Goal: Task Accomplishment & Management: Manage account settings

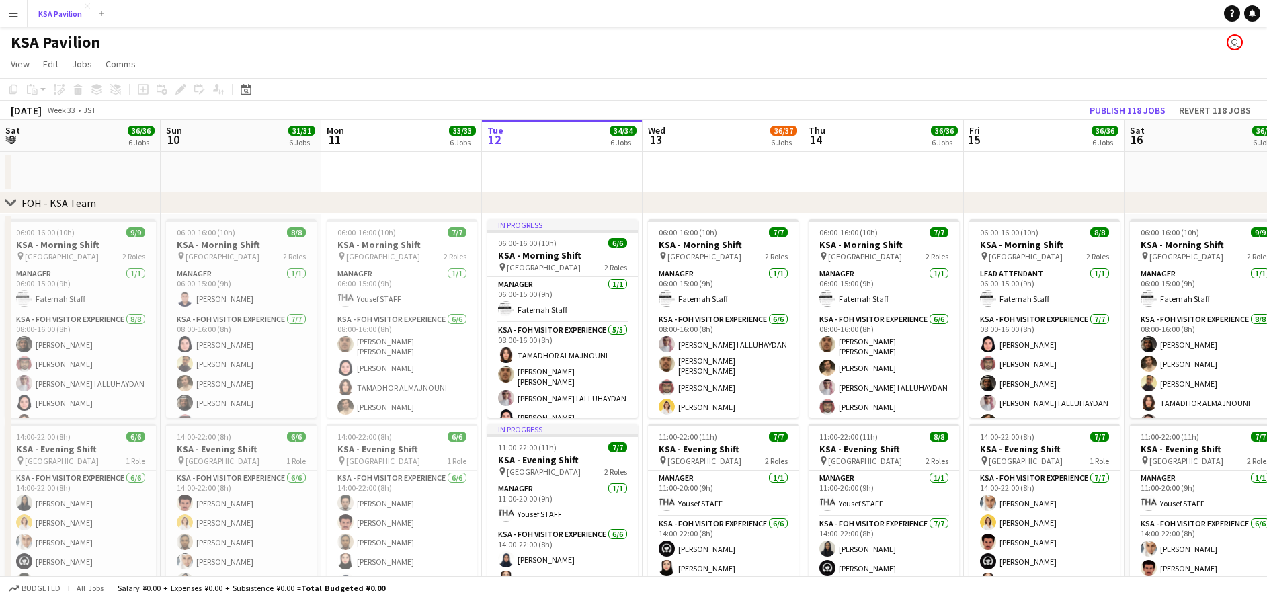
scroll to position [0, 321]
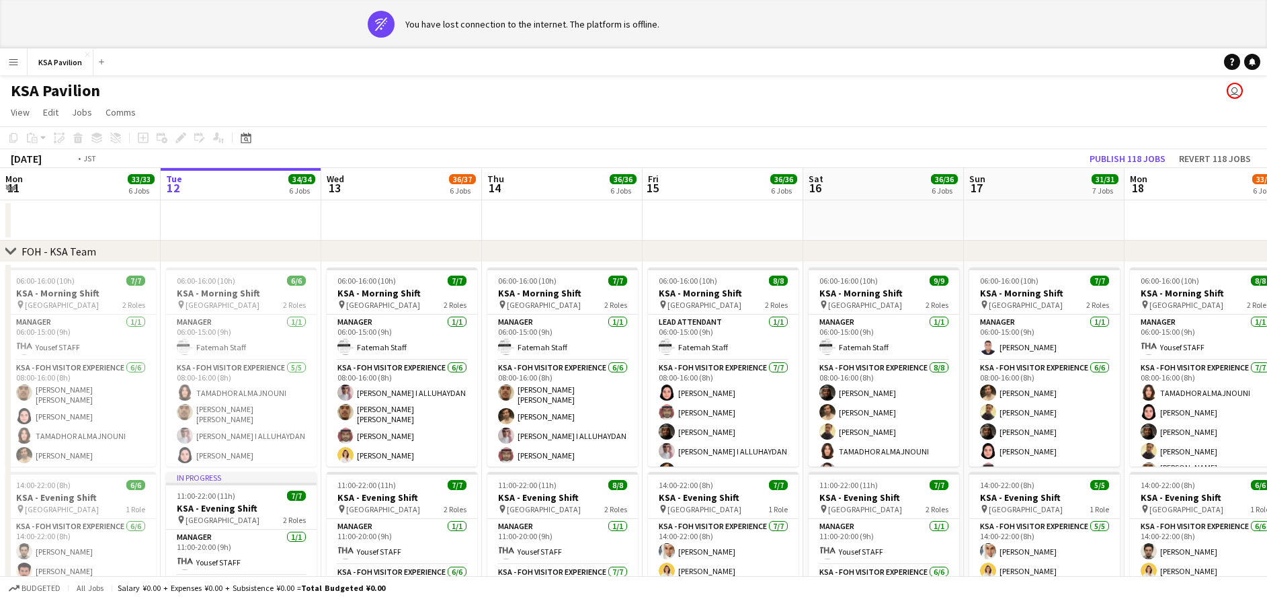
click at [374, 220] on app-date-cell at bounding box center [401, 220] width 161 height 40
click at [18, 60] on app-icon "Menu" at bounding box center [13, 61] width 11 height 11
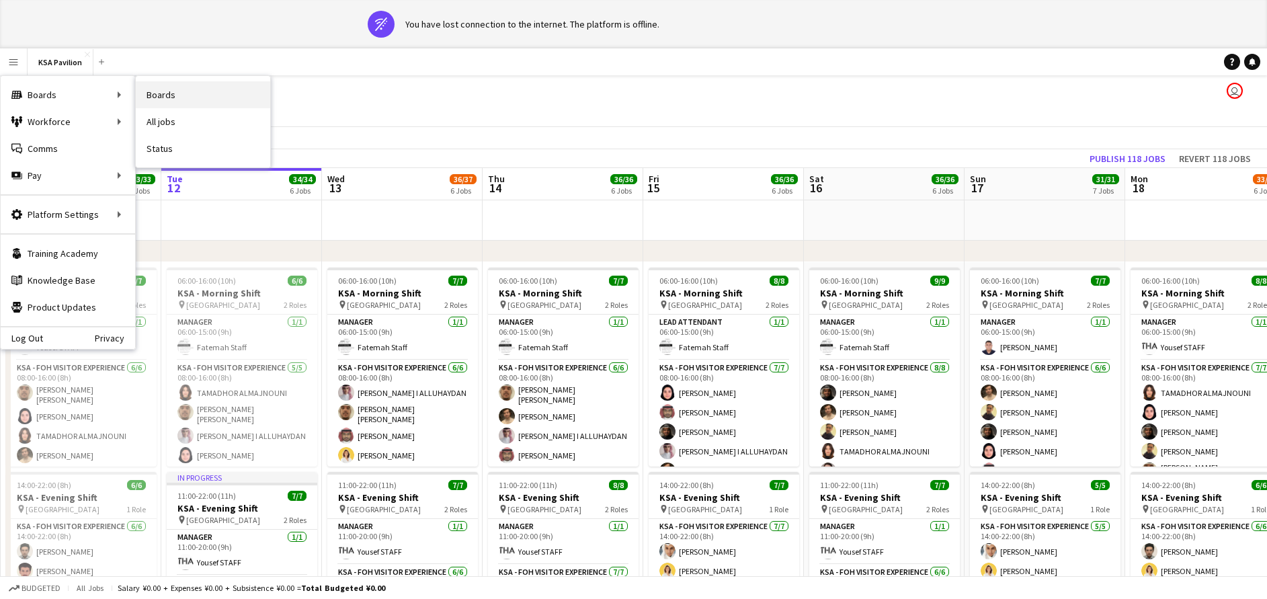
click at [188, 93] on link "Boards" at bounding box center [203, 94] width 134 height 27
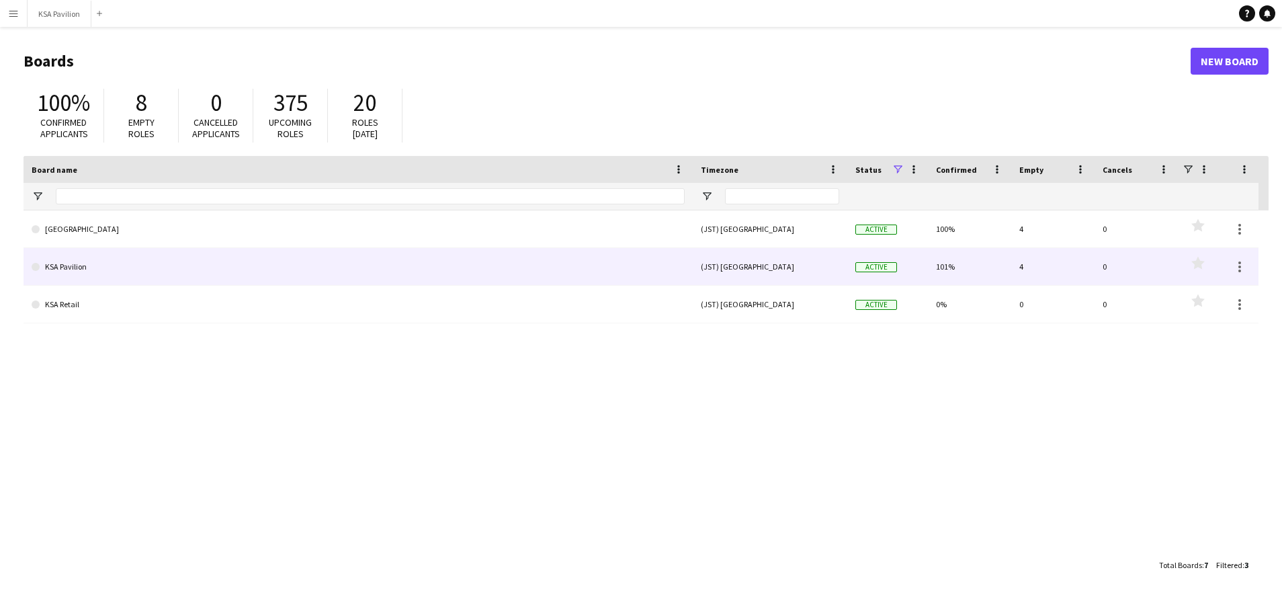
click at [50, 262] on link "KSA Pavilion" at bounding box center [358, 267] width 653 height 38
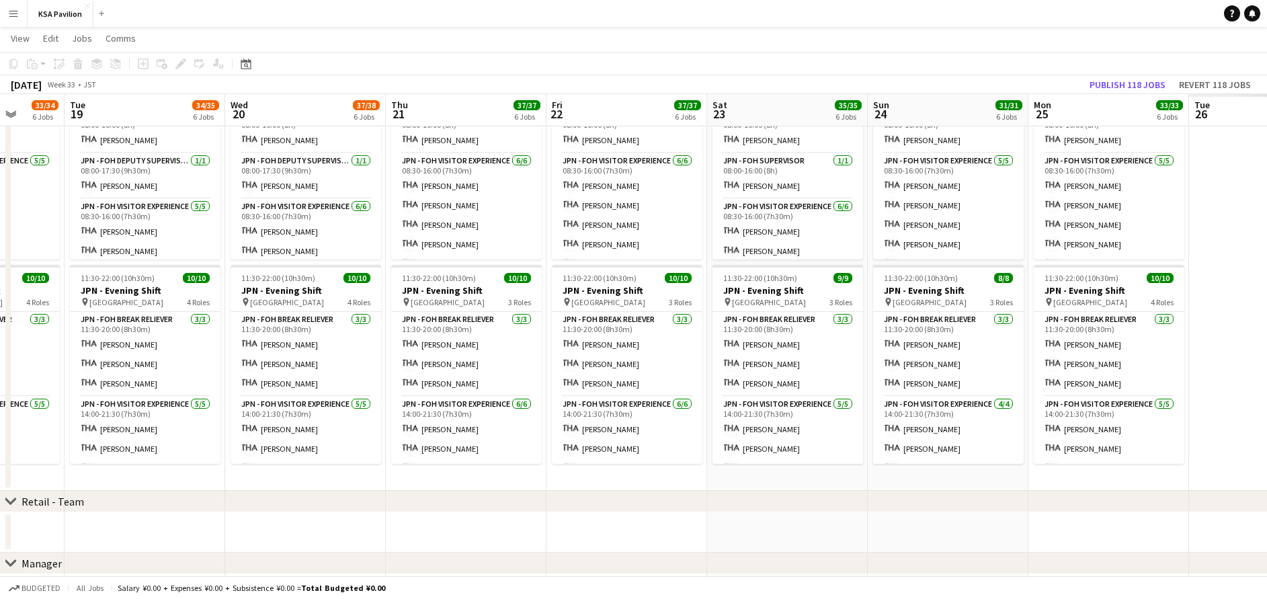
scroll to position [0, 433]
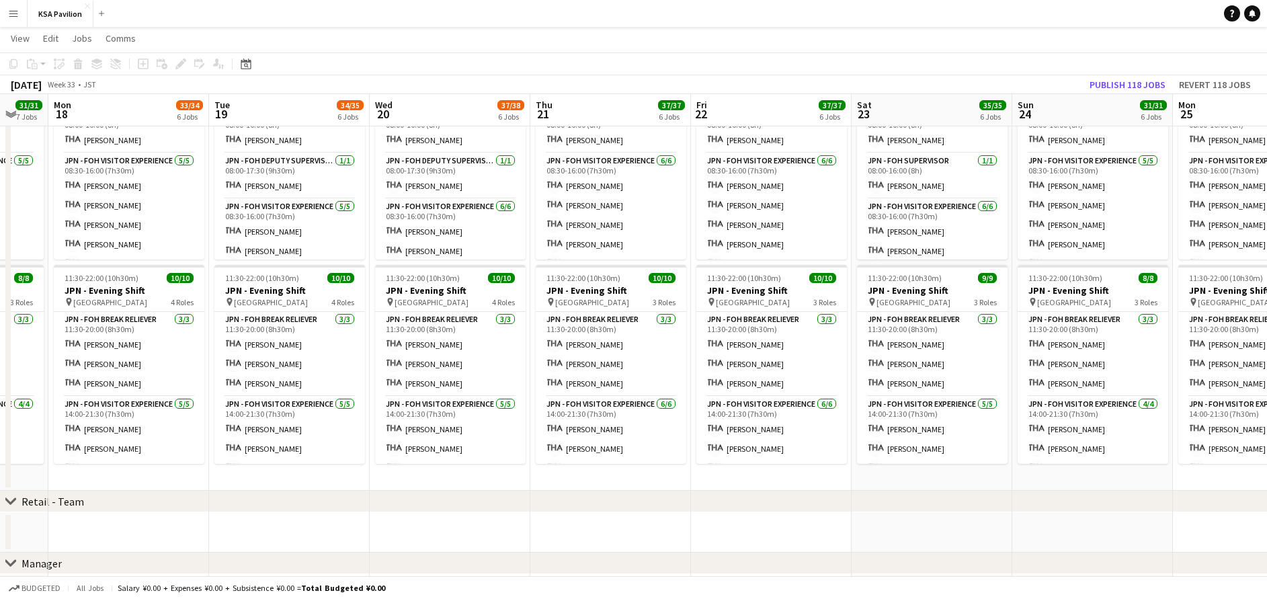
drag, startPoint x: 1096, startPoint y: 478, endPoint x: -4, endPoint y: 456, distance: 1100.3
click at [0, 456] on html "Menu Boards Boards Boards All jobs Status Workforce Workforce My Workforce Recr…" at bounding box center [633, 188] width 1267 height 1788
click at [758, 370] on app-card-role "JPN - FOH Break Reliever [DATE] 11:30-20:00 (8h30m) [PERSON_NAME] [PERSON_NAME]" at bounding box center [771, 354] width 151 height 85
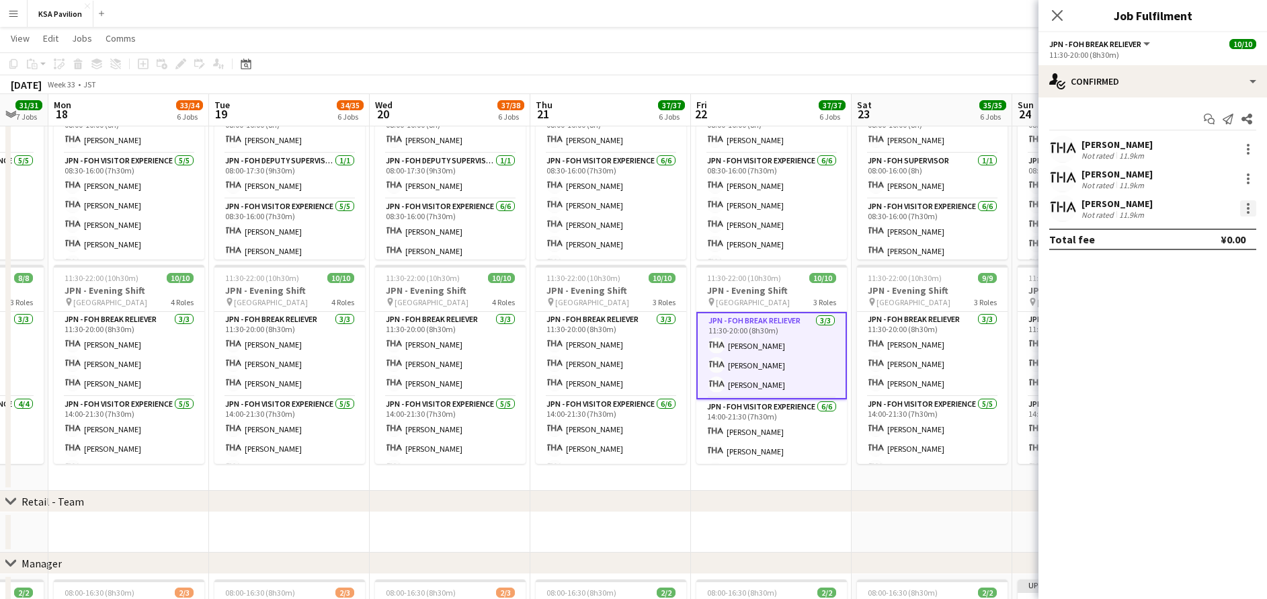
click at [1244, 202] on div at bounding box center [1248, 208] width 16 height 16
click at [1223, 365] on span "Remove" at bounding box center [1203, 362] width 83 height 12
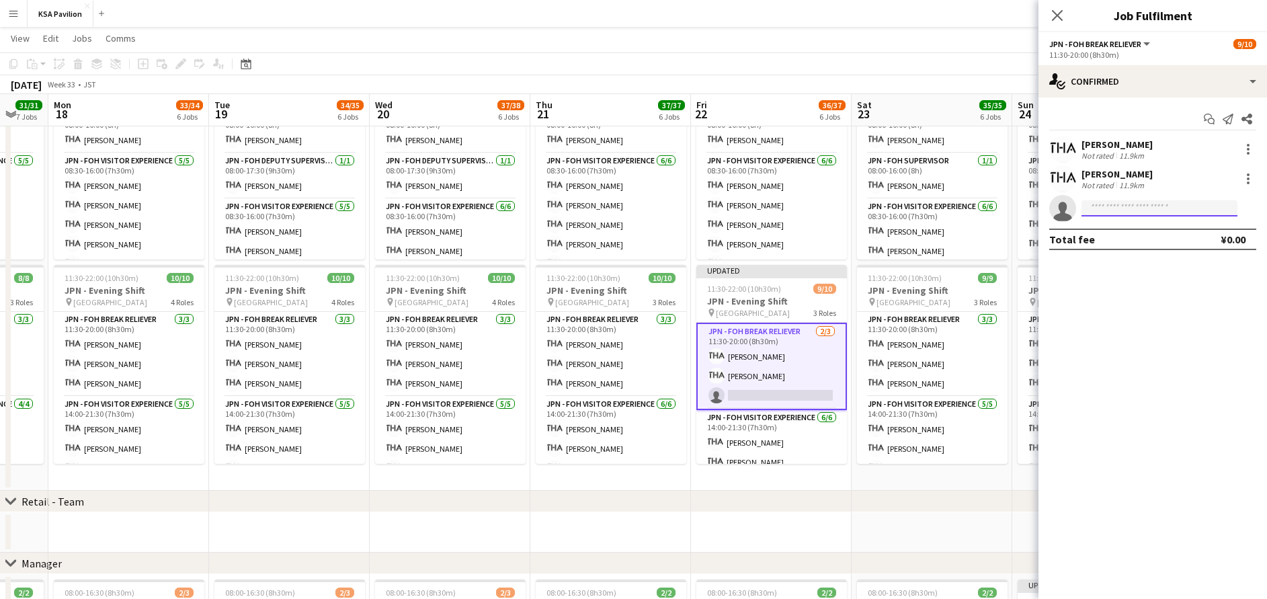
click at [1153, 213] on input at bounding box center [1159, 208] width 156 height 16
type input "*"
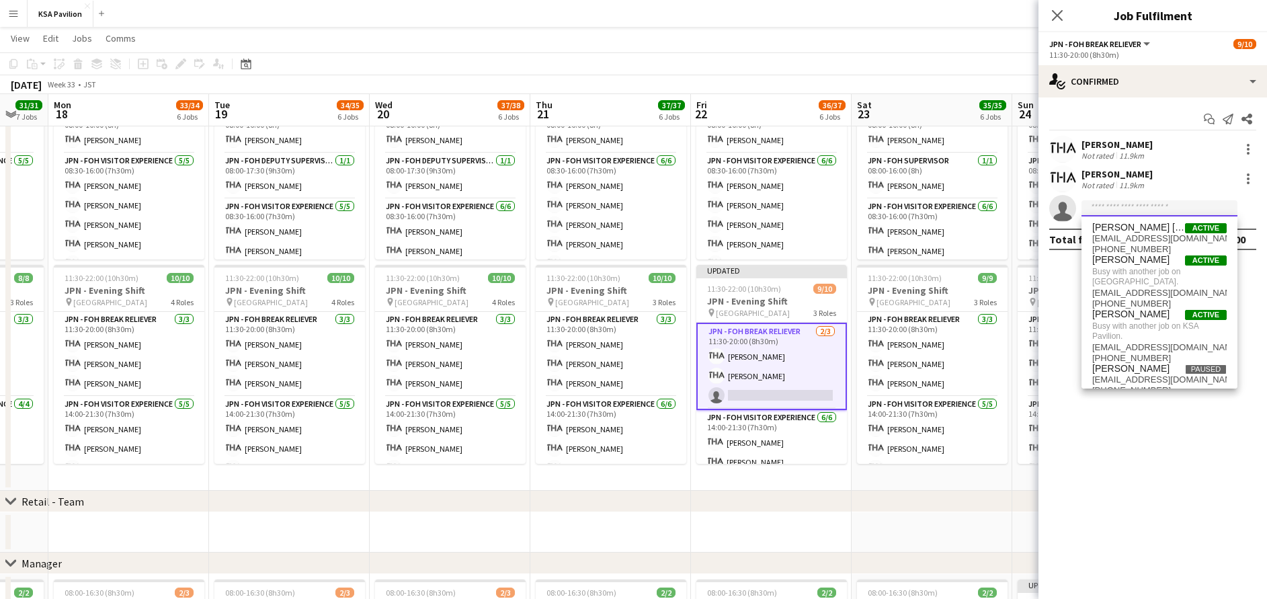
type input "*"
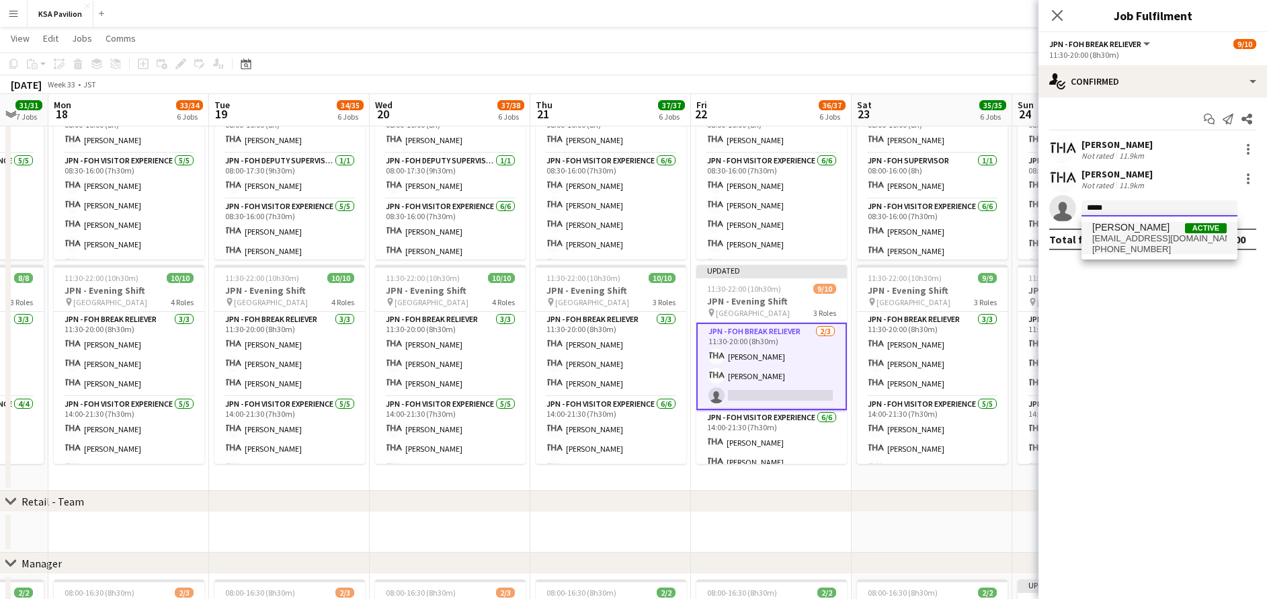
type input "*****"
click at [1144, 239] on span "[EMAIL_ADDRESS][DOMAIN_NAME]" at bounding box center [1159, 238] width 134 height 11
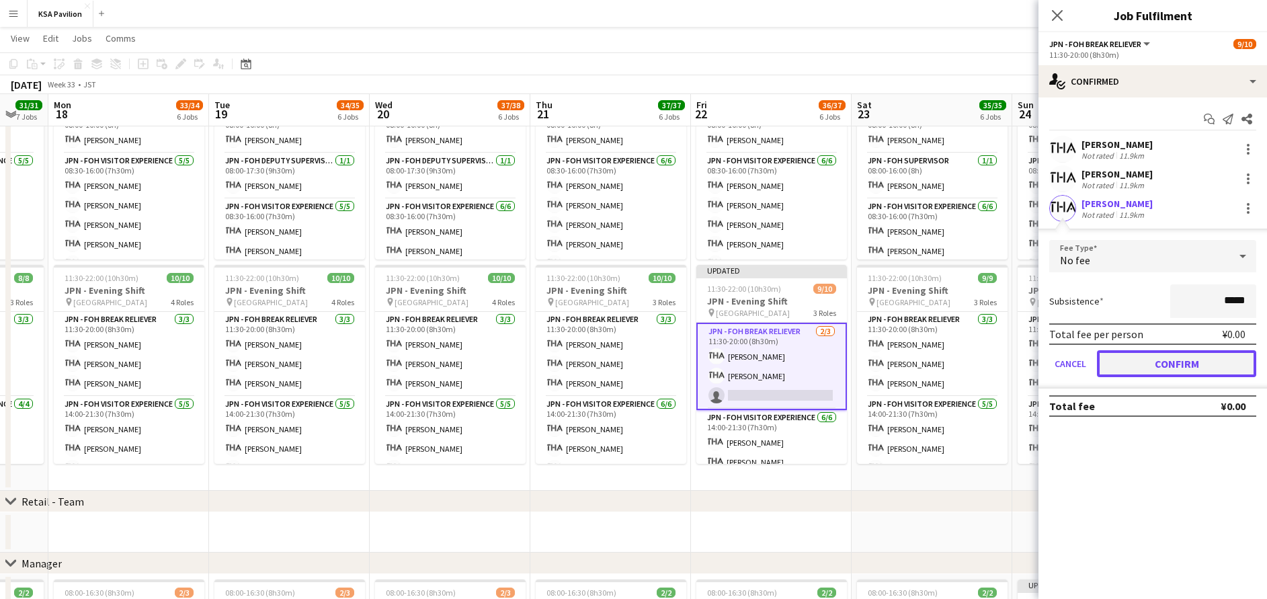
click at [1180, 360] on button "Confirm" at bounding box center [1176, 363] width 159 height 27
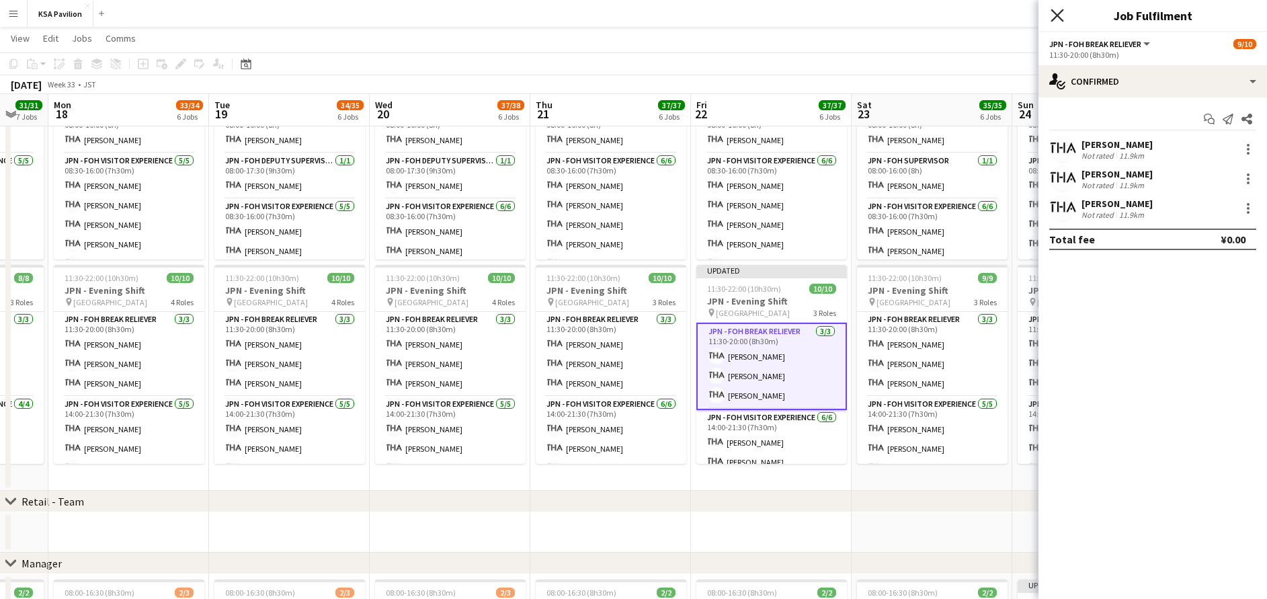
click at [1058, 19] on icon "Close pop-in" at bounding box center [1056, 15] width 13 height 13
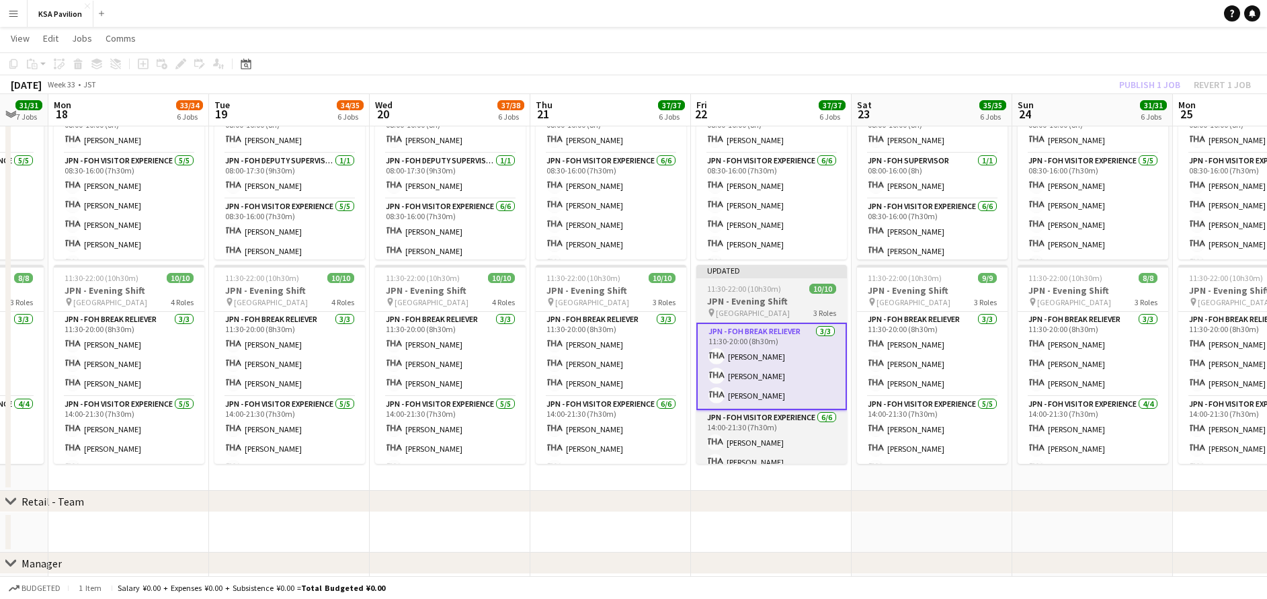
click at [757, 291] on span "11:30-22:00 (10h30m)" at bounding box center [744, 289] width 74 height 10
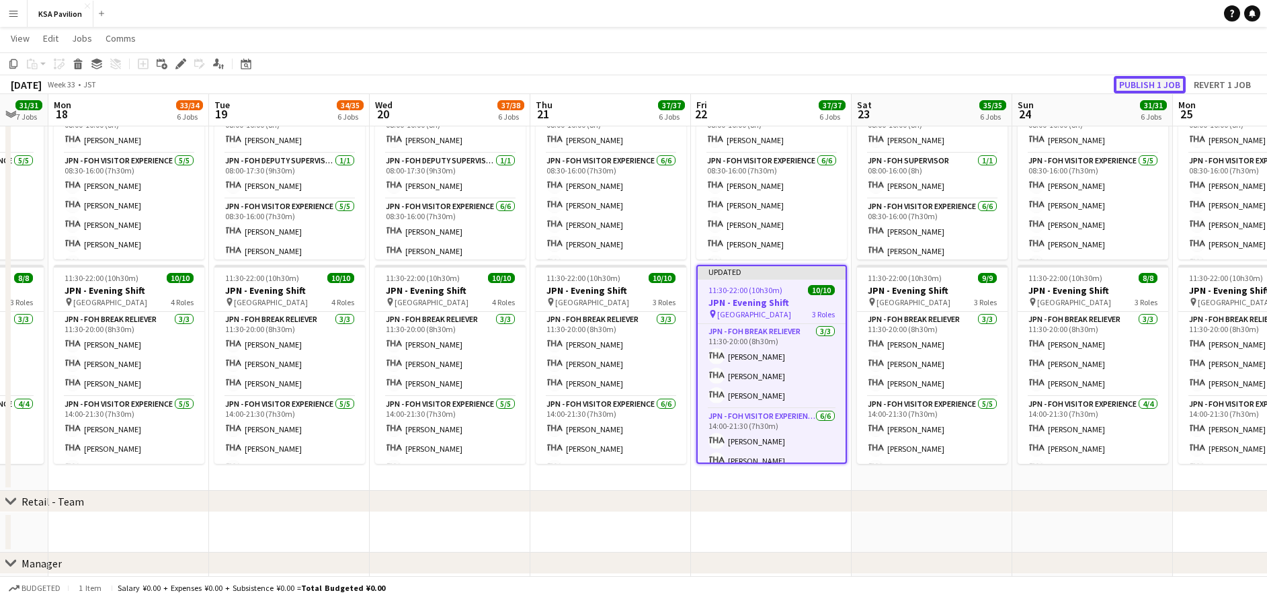
click at [1141, 81] on button "Publish 1 job" at bounding box center [1150, 84] width 72 height 17
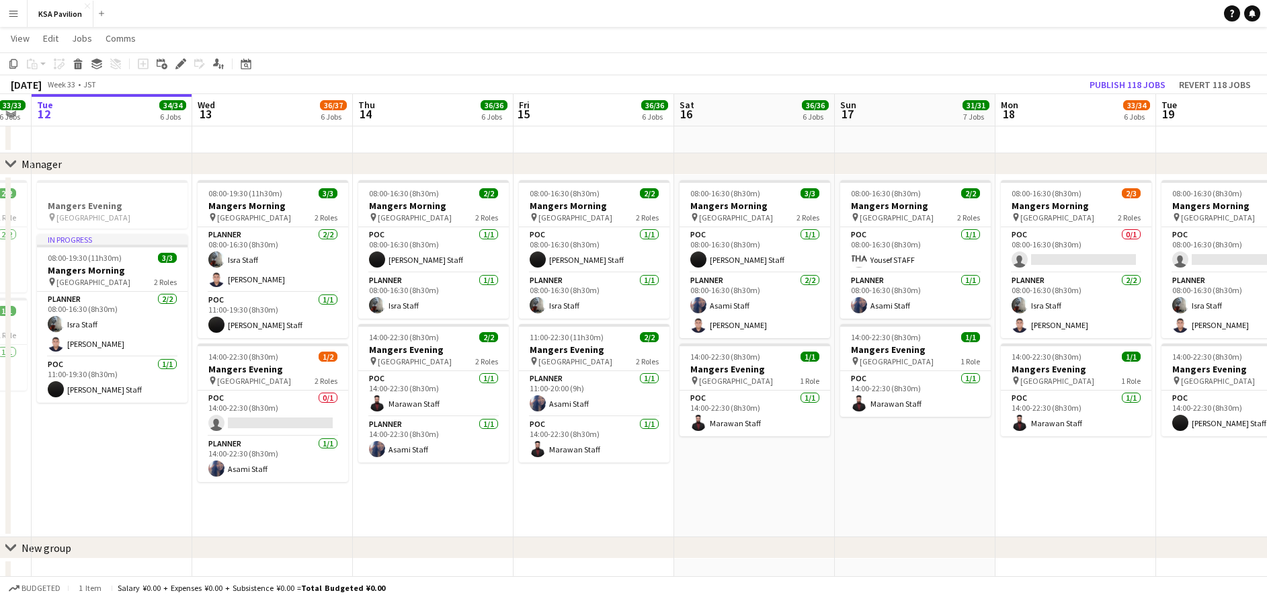
scroll to position [0, 483]
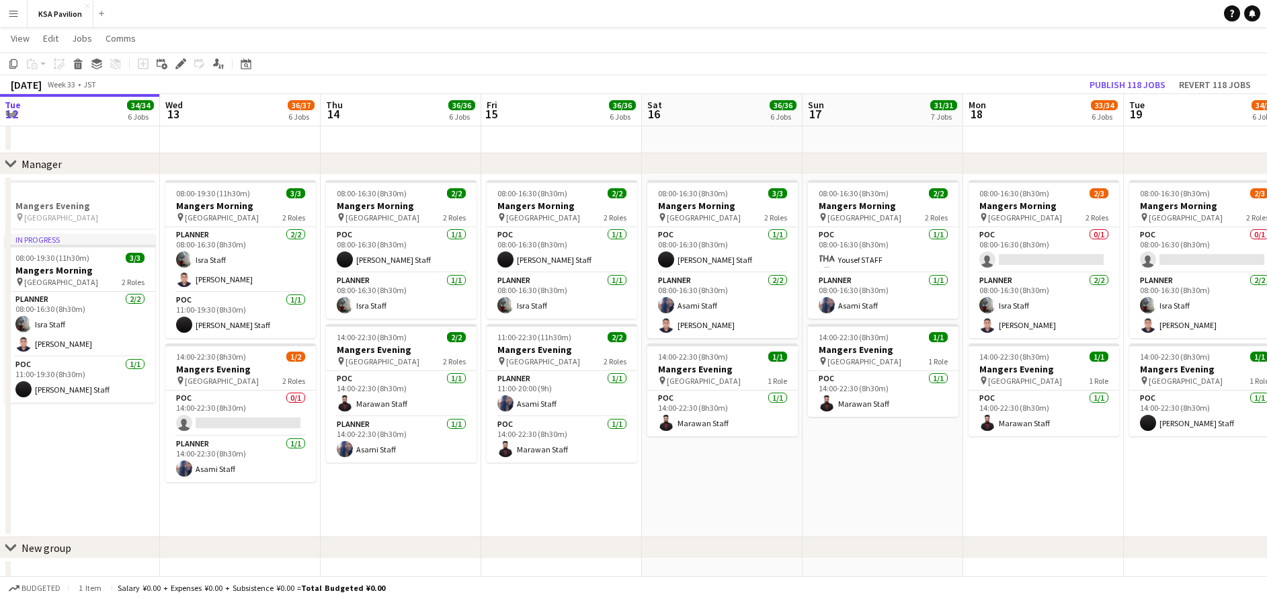
click at [1052, 424] on app-card-role "POC [DATE] 14:00-22:30 (8h30m) Marawan Staff" at bounding box center [1043, 413] width 151 height 46
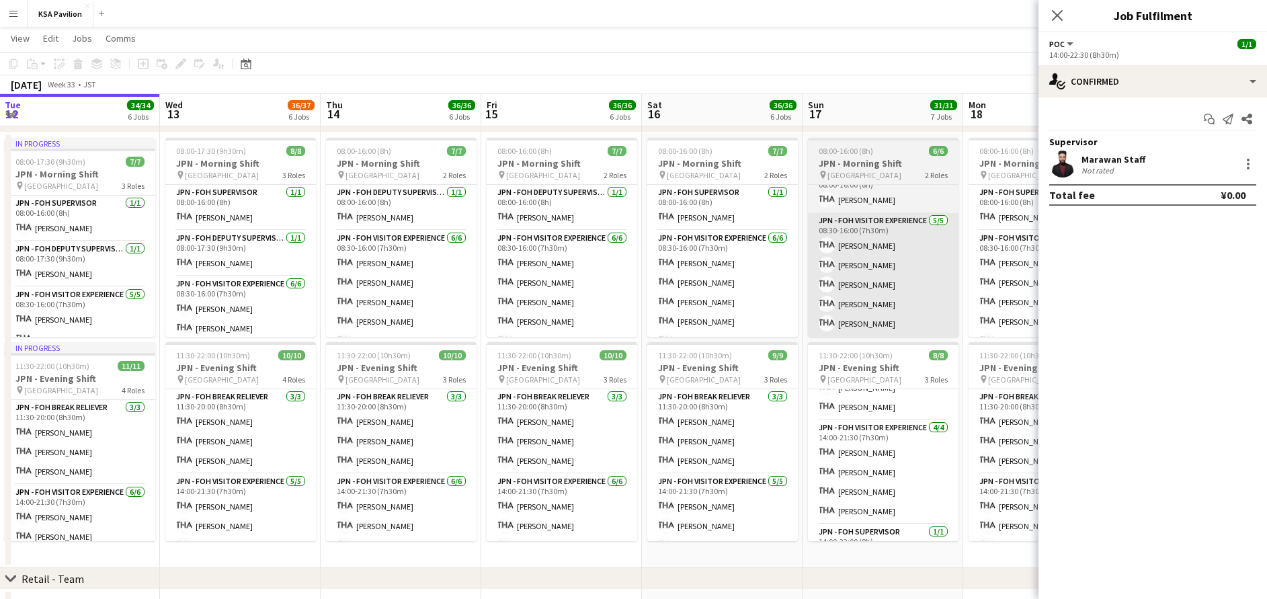
scroll to position [83, 0]
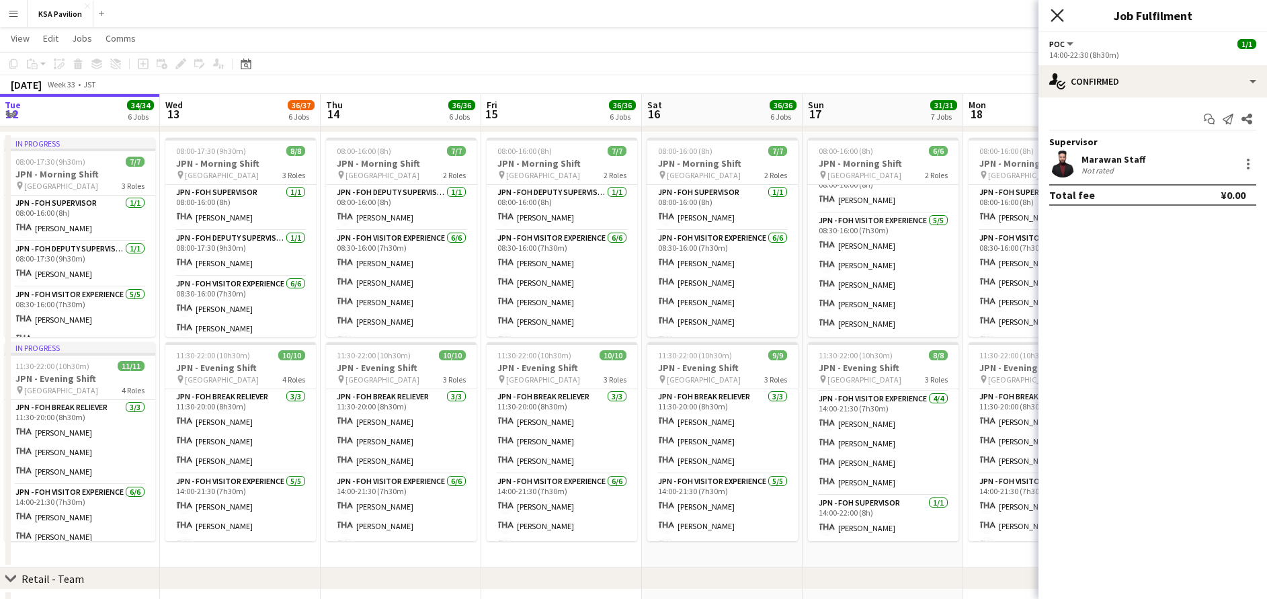
click at [1057, 16] on icon at bounding box center [1056, 15] width 13 height 13
